Goal: Information Seeking & Learning: Learn about a topic

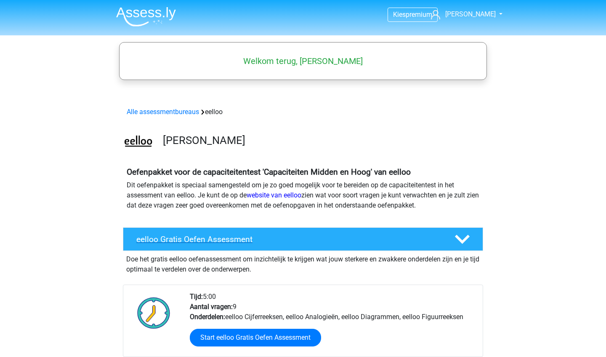
click at [213, 237] on h4 "eelloo Gratis Oefen Assessment" at bounding box center [288, 240] width 305 height 10
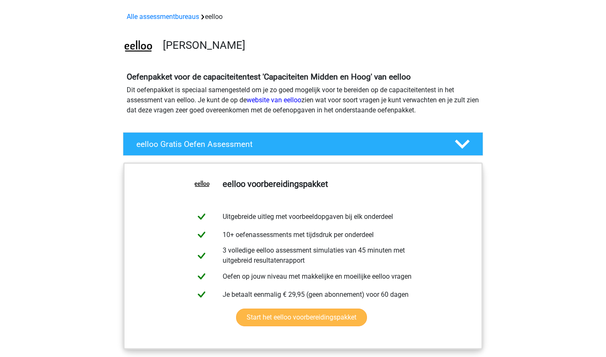
scroll to position [97, 0]
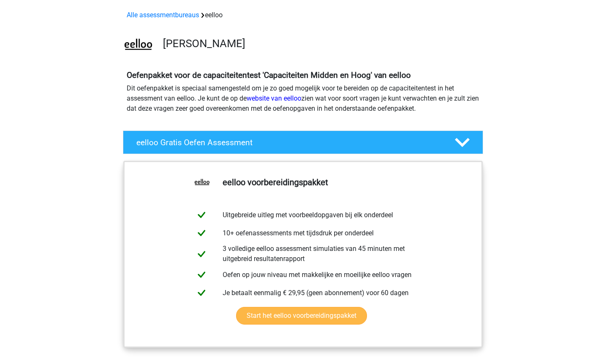
click at [297, 325] on link "Start het eelloo voorbereidingspakket" at bounding box center [301, 316] width 131 height 18
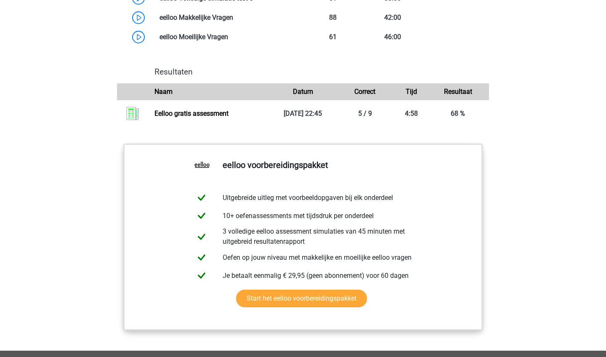
scroll to position [752, 0]
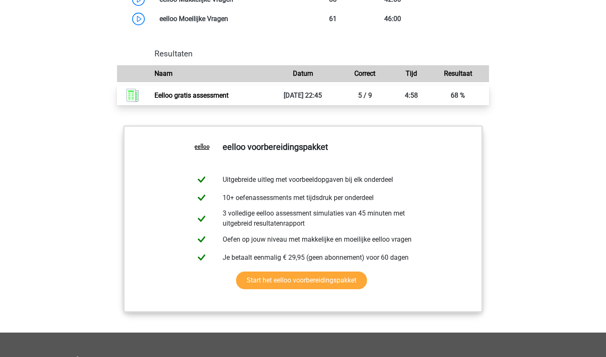
click at [188, 99] on link "Eelloo gratis assessment" at bounding box center [192, 95] width 74 height 8
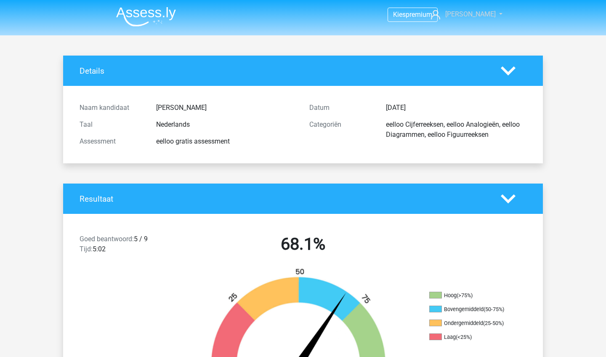
click at [491, 15] on link "[PERSON_NAME]" at bounding box center [462, 14] width 69 height 10
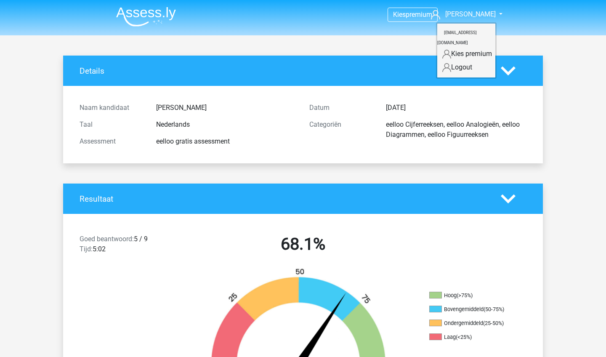
click at [469, 61] on link "Logout" at bounding box center [467, 67] width 58 height 13
